Goal: Check status: Check status

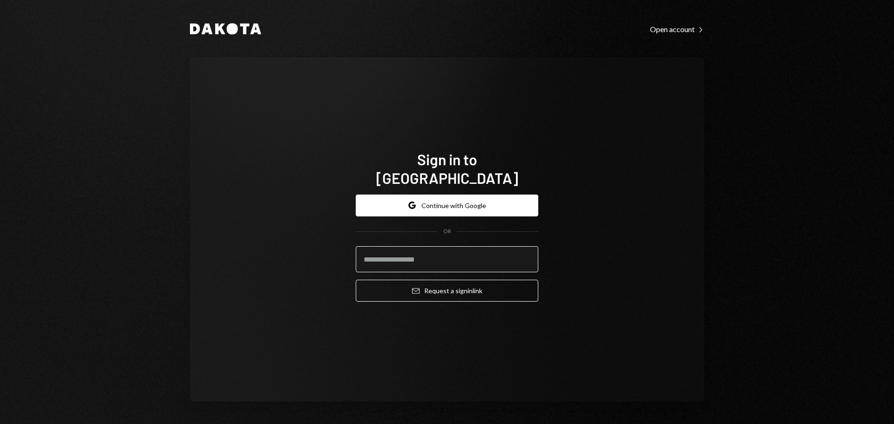
click at [428, 249] on input "email" at bounding box center [447, 259] width 183 height 26
type input "**********"
click at [356, 280] on button "Email Request a sign in link" at bounding box center [447, 291] width 183 height 22
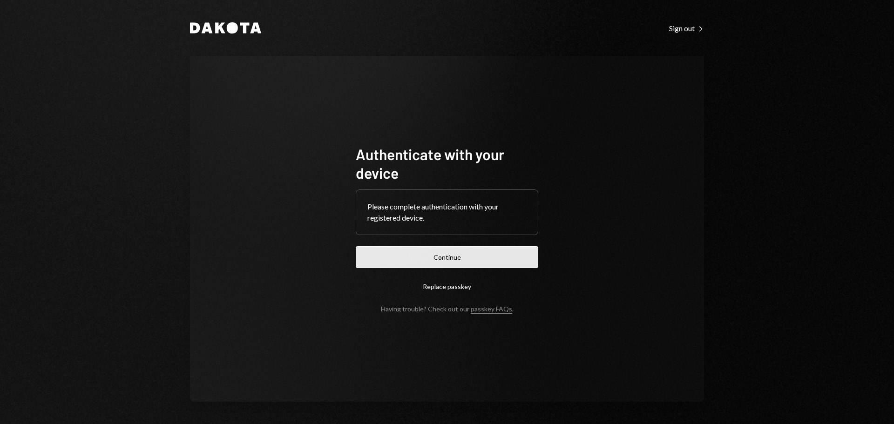
click at [464, 261] on button "Continue" at bounding box center [447, 257] width 183 height 22
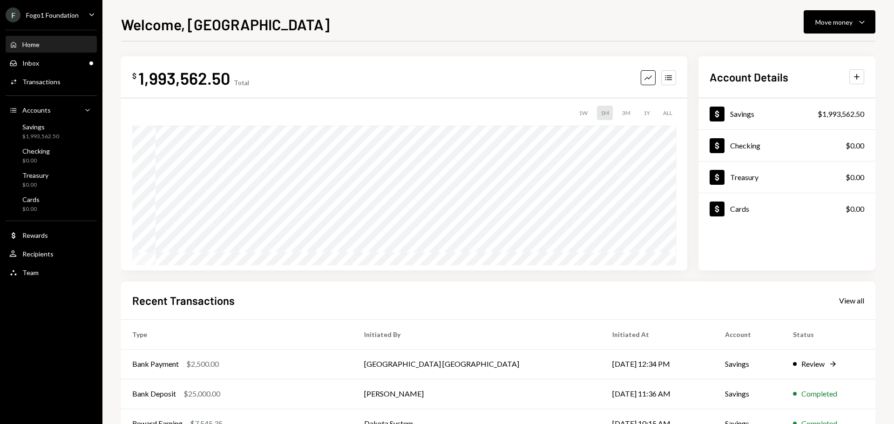
click at [79, 14] on div "F Fogo1 Foundation Caret Down" at bounding box center [51, 14] width 102 height 15
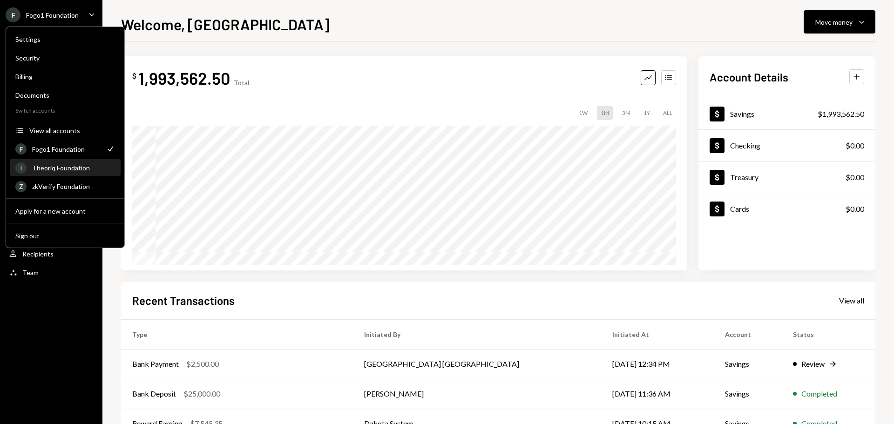
click at [67, 169] on div "Theoriq Foundation" at bounding box center [73, 168] width 83 height 8
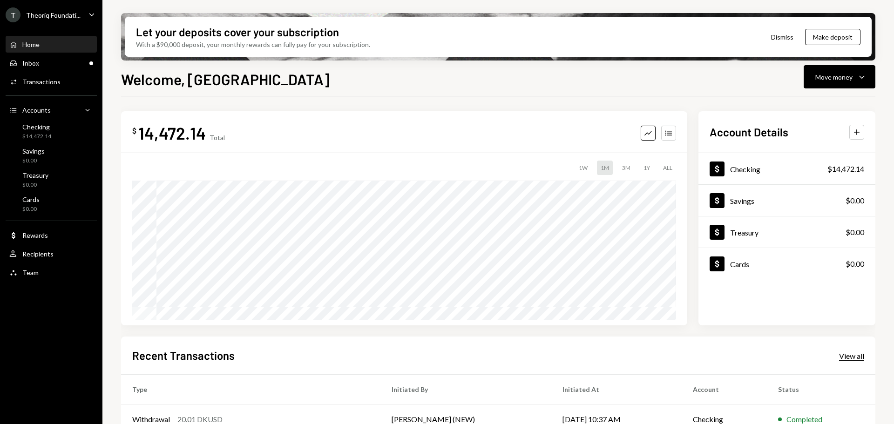
click at [847, 357] on div "View all" at bounding box center [851, 356] width 25 height 9
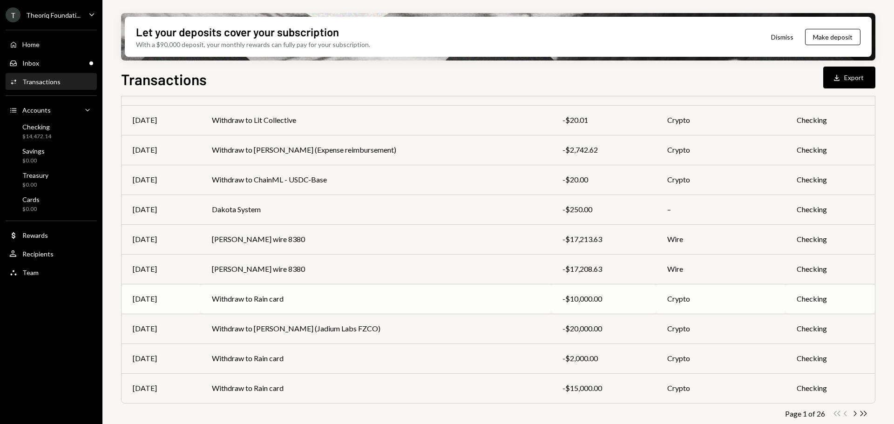
scroll to position [106, 0]
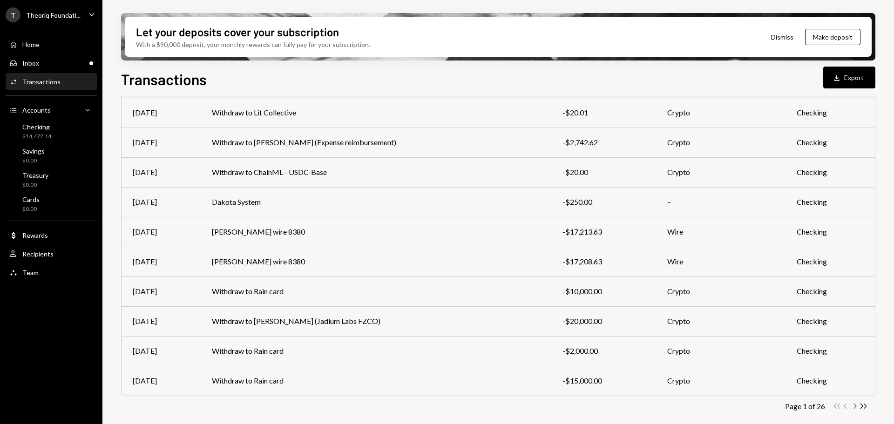
click at [853, 406] on icon "Chevron Right" at bounding box center [854, 406] width 9 height 9
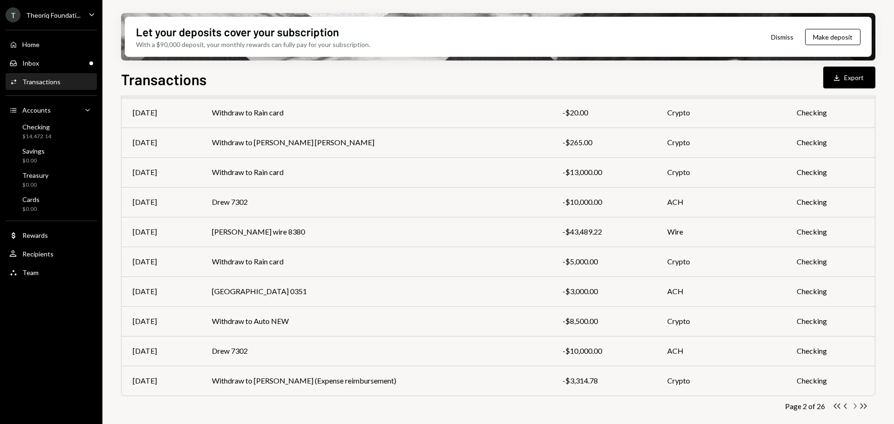
click at [854, 407] on icon "Chevron Right" at bounding box center [854, 406] width 9 height 9
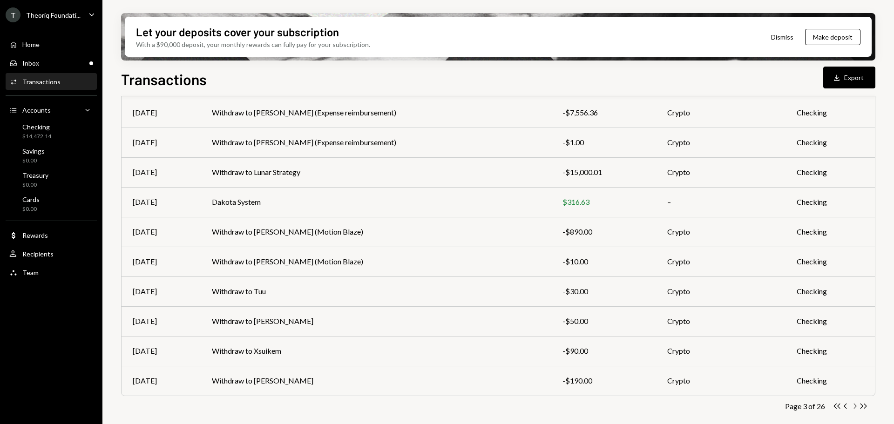
click at [855, 407] on icon "Chevron Right" at bounding box center [854, 406] width 9 height 9
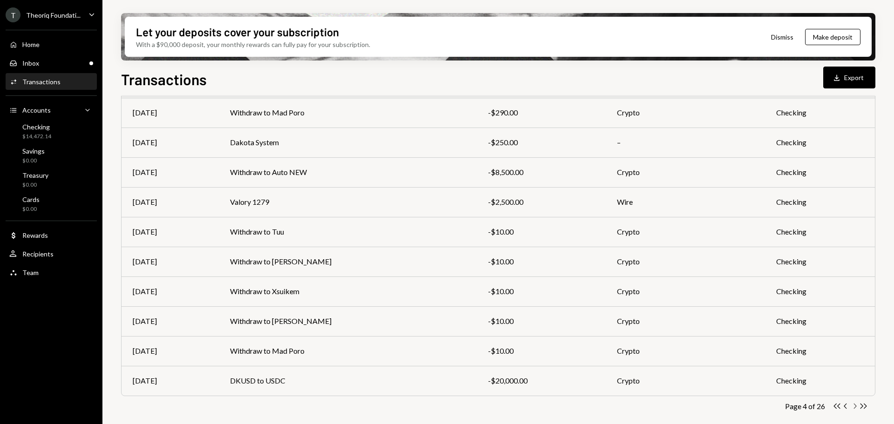
click at [856, 407] on icon "Chevron Right" at bounding box center [854, 406] width 9 height 9
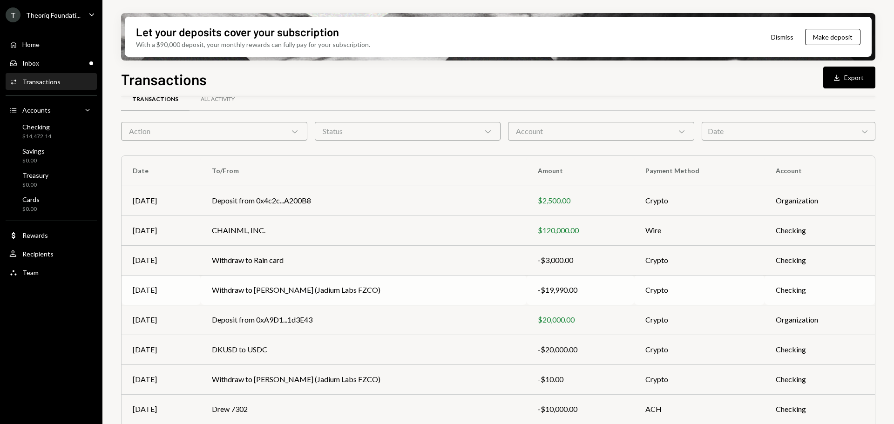
scroll to position [13, 0]
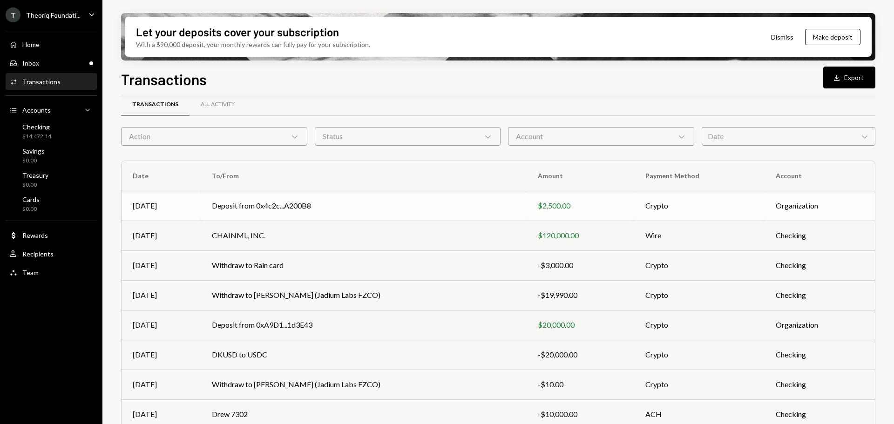
click at [473, 216] on td "Deposit from 0x4c2c...A200B8" at bounding box center [364, 206] width 326 height 30
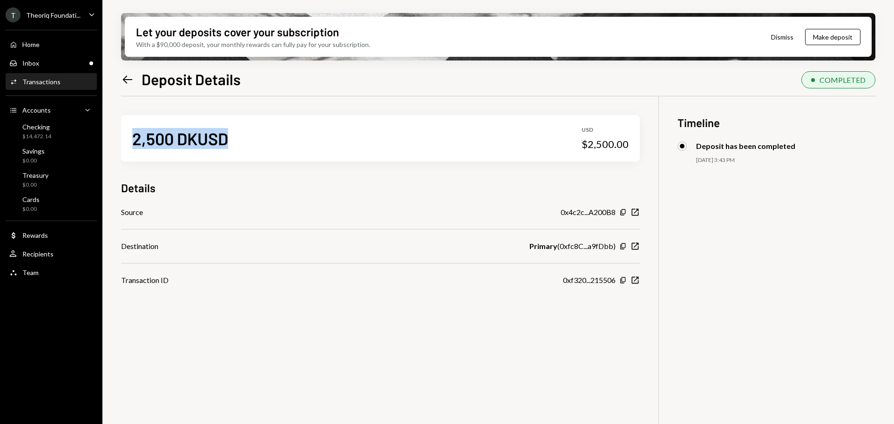
drag, startPoint x: 131, startPoint y: 138, endPoint x: 273, endPoint y: 139, distance: 142.0
click at [273, 139] on div "2,500 DKUSD USD $2,500.00" at bounding box center [380, 138] width 519 height 47
drag, startPoint x: 533, startPoint y: 150, endPoint x: 648, endPoint y: 153, distance: 115.1
click at [648, 153] on div "2,500 DKUSD USD $2,500.00 Details Source 0x4c2c...A200B8 Copy New Window Destin…" at bounding box center [498, 308] width 754 height 424
click at [604, 141] on div "$2,500.00" at bounding box center [605, 144] width 47 height 13
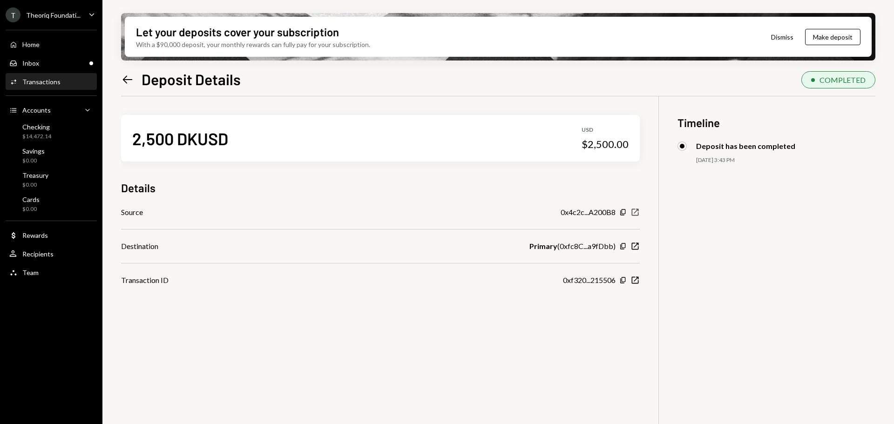
click at [634, 211] on icon "New Window" at bounding box center [635, 212] width 9 height 9
click at [635, 279] on icon "New Window" at bounding box center [635, 280] width 9 height 9
